Goal: Information Seeking & Learning: Check status

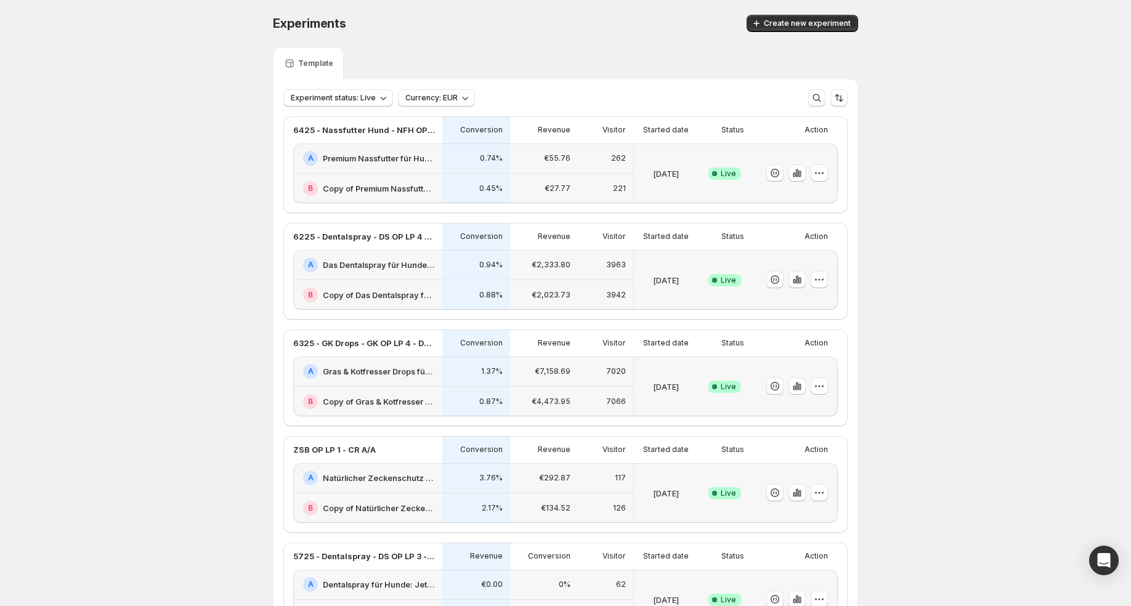
click at [488, 158] on p "0.74%" at bounding box center [491, 158] width 23 height 10
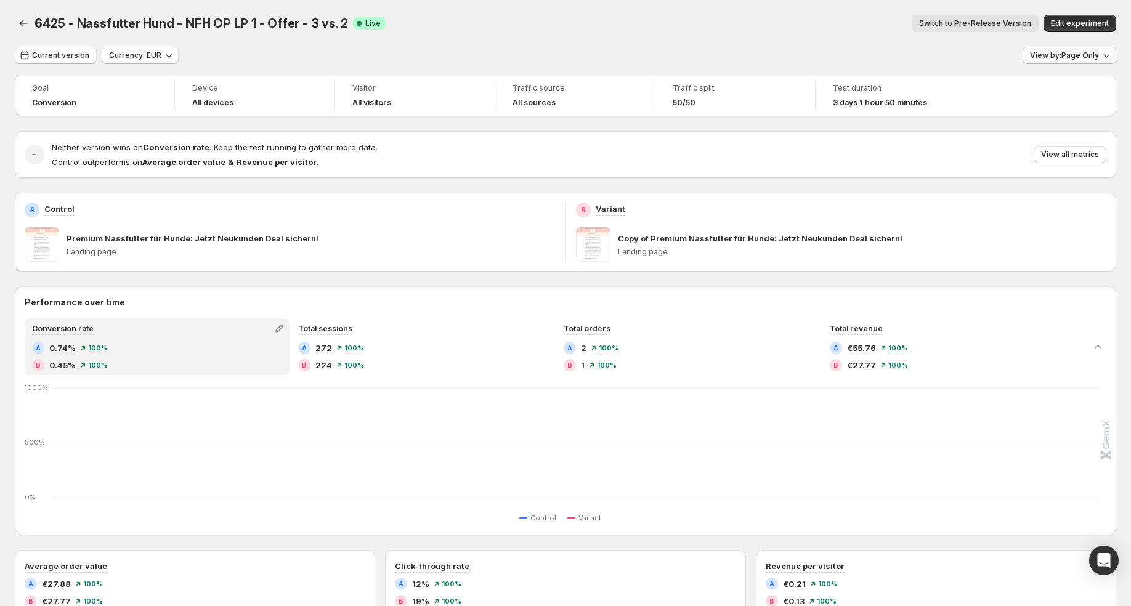
click at [1085, 60] on span "View by: Page Only" at bounding box center [1064, 56] width 69 height 10
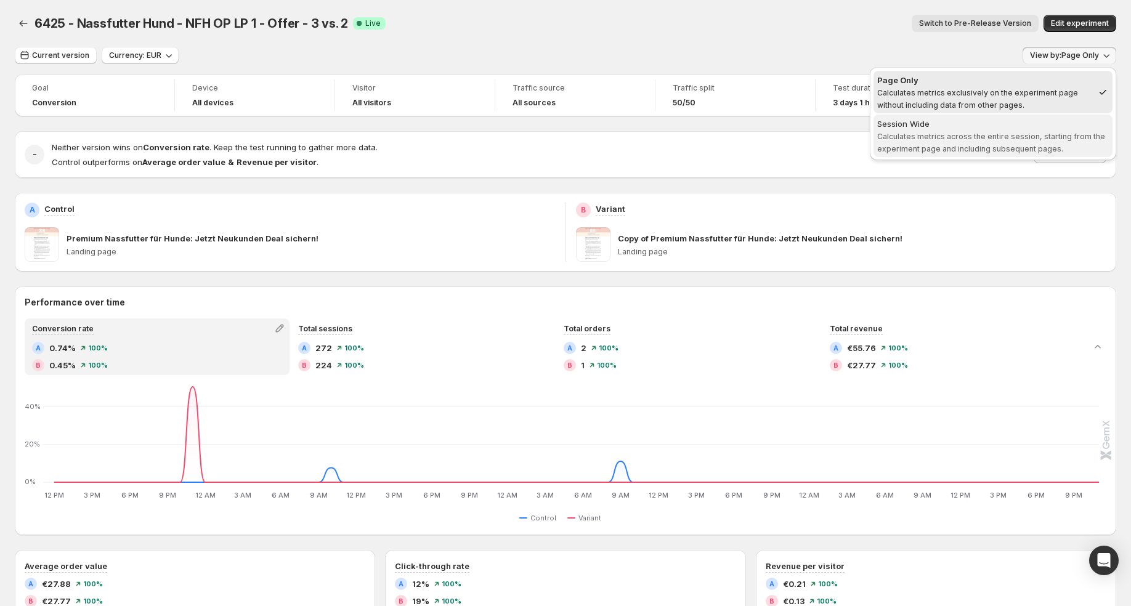
click at [1043, 133] on span "Calculates metrics across the entire session, starting from the experiment page…" at bounding box center [991, 143] width 228 height 22
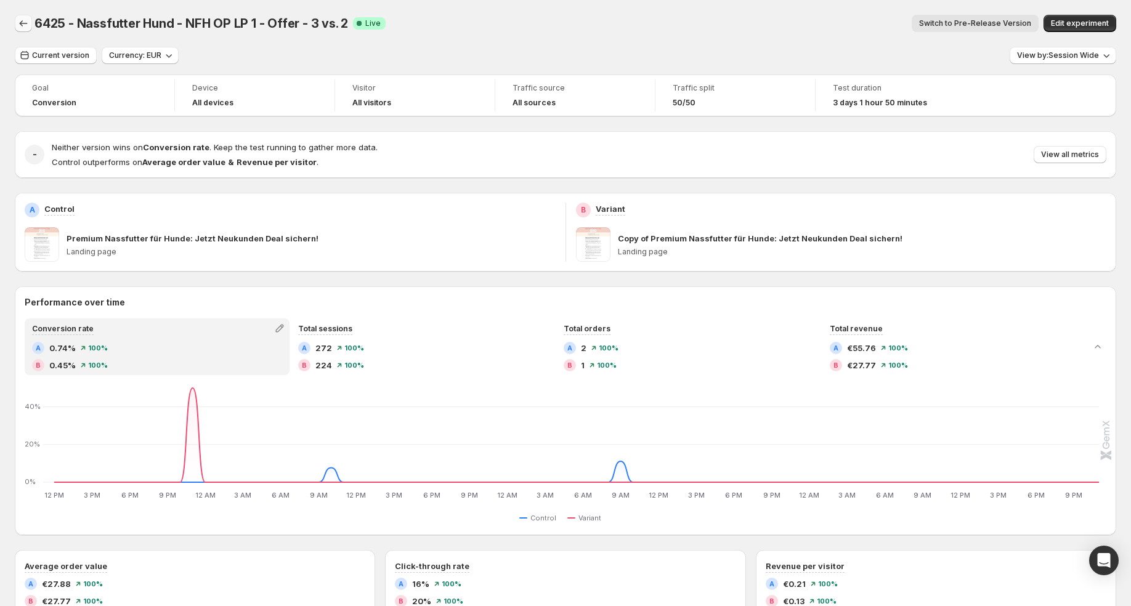
click at [16, 25] on button "Back" at bounding box center [23, 23] width 17 height 17
